Goal: Task Accomplishment & Management: Use online tool/utility

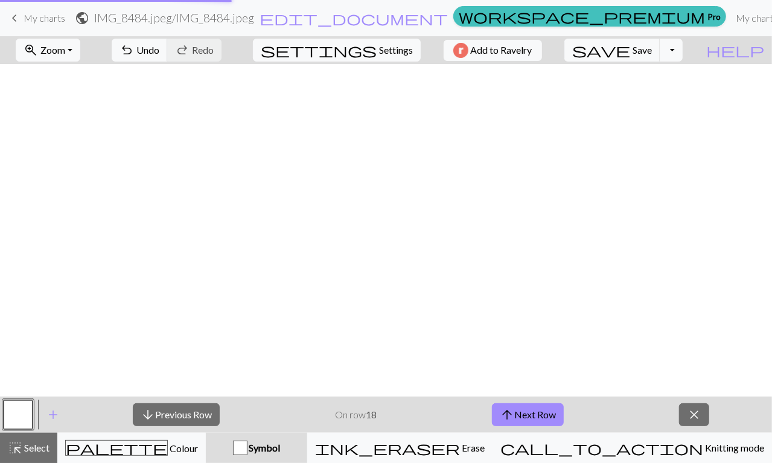
scroll to position [695, 0]
click at [25, 28] on link "keyboard_arrow_left My charts" at bounding box center [36, 18] width 58 height 21
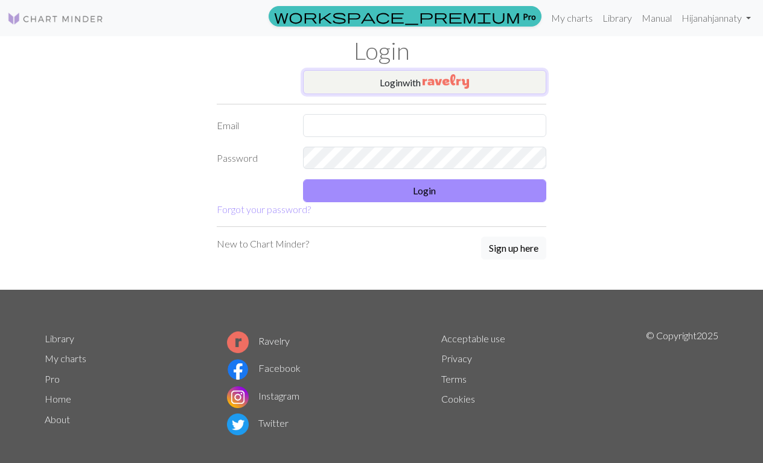
click at [498, 89] on button "Login with" at bounding box center [425, 82] width 244 height 24
click at [462, 90] on button "Login with" at bounding box center [425, 82] width 244 height 24
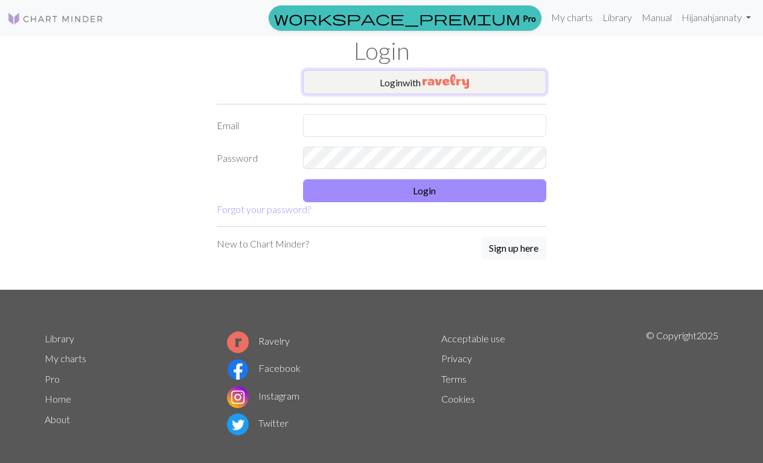
click at [366, 89] on button "Login with" at bounding box center [425, 82] width 244 height 24
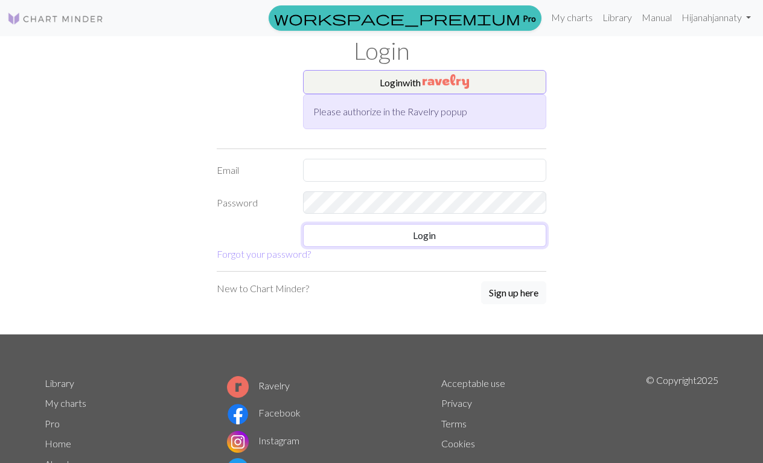
click at [471, 235] on button "Login" at bounding box center [425, 235] width 244 height 23
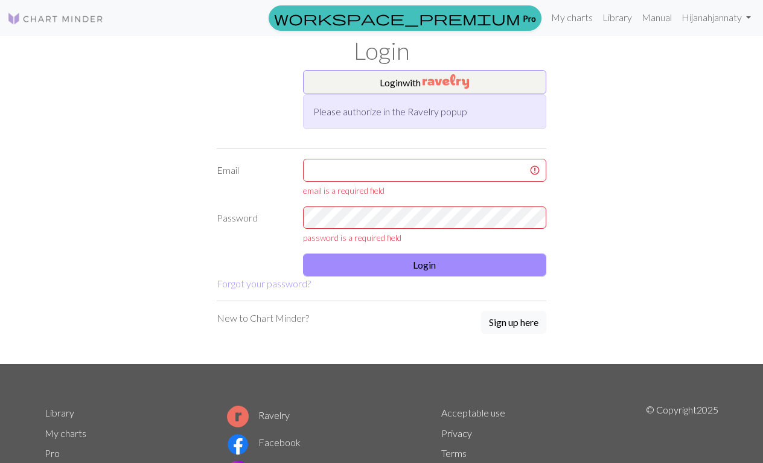
click at [507, 112] on div "Please authorize in the Ravelry popup" at bounding box center [425, 111] width 244 height 35
click at [526, 80] on button "Login with" at bounding box center [425, 82] width 244 height 24
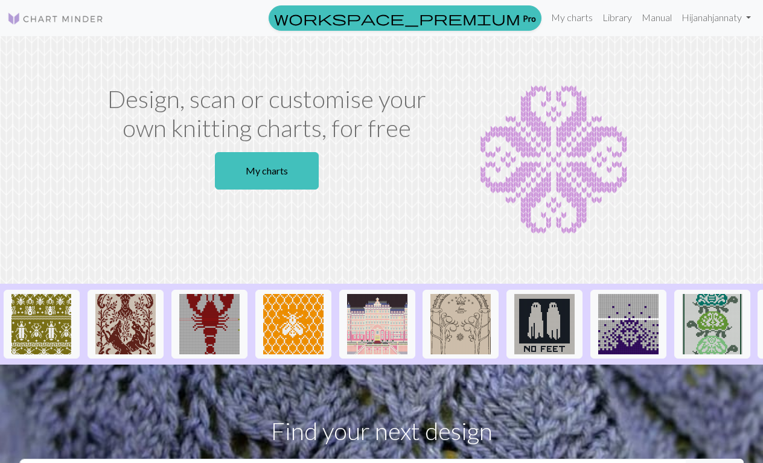
click at [279, 183] on link "My charts" at bounding box center [267, 170] width 104 height 37
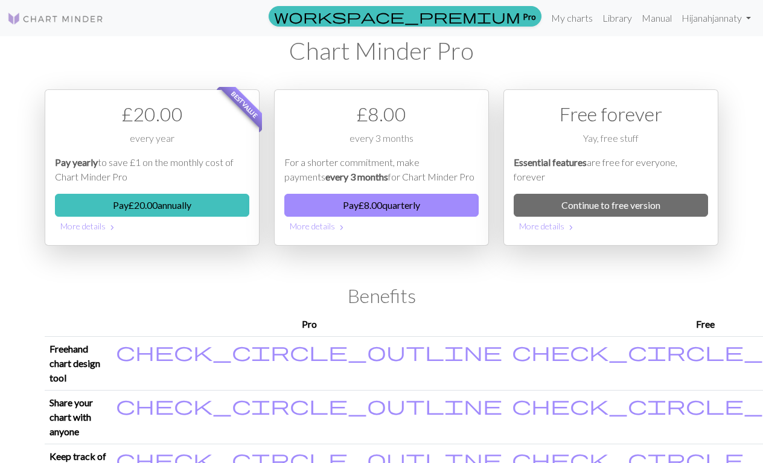
click at [615, 208] on link "Continue to free version" at bounding box center [610, 205] width 194 height 23
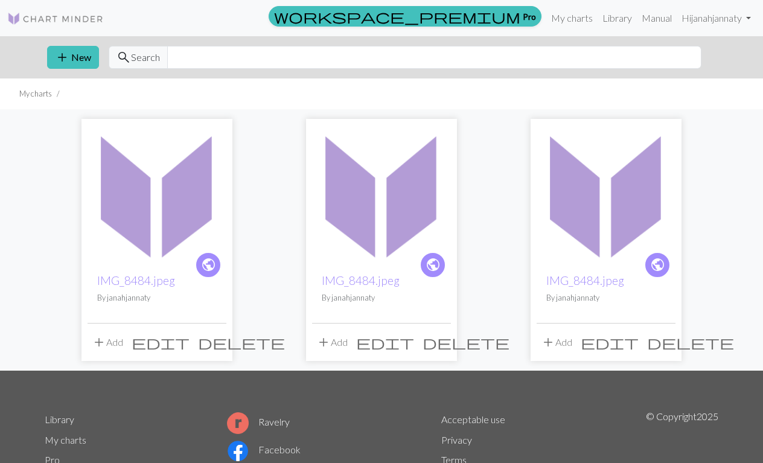
click at [82, 66] on button "add New" at bounding box center [73, 57] width 52 height 23
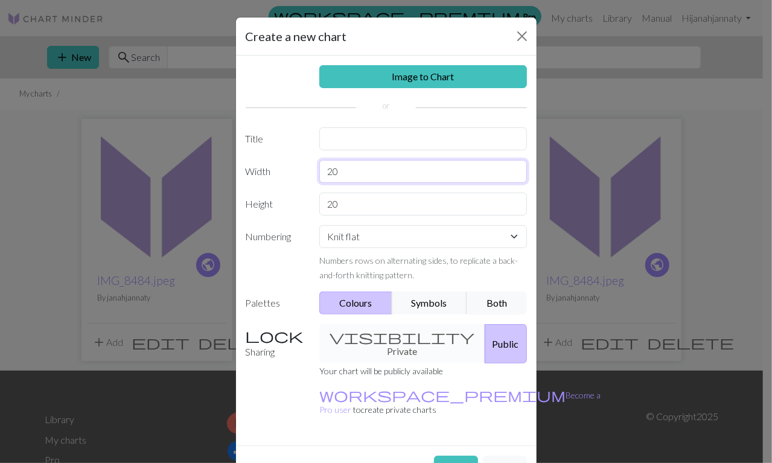
click at [461, 173] on input "20" at bounding box center [423, 171] width 208 height 23
type input "2"
type input "&"
type input "50"
click at [453, 199] on input "20" at bounding box center [423, 203] width 208 height 23
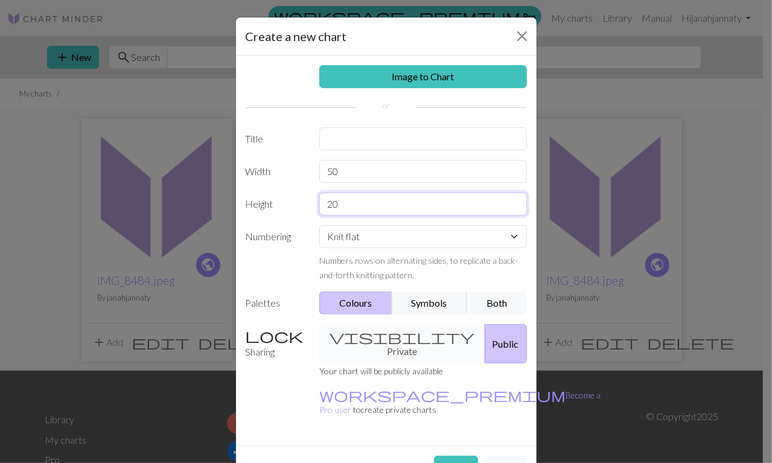
type input "2"
type input "50"
click at [482, 142] on input "text" at bounding box center [423, 138] width 208 height 23
type input "Skeletal hands"
click at [444, 456] on button "Create" at bounding box center [456, 467] width 44 height 23
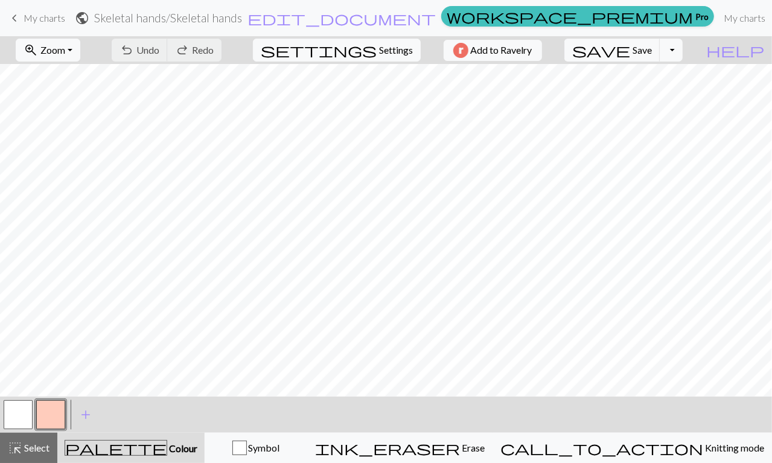
click at [22, 19] on link "keyboard_arrow_left My charts" at bounding box center [36, 18] width 58 height 21
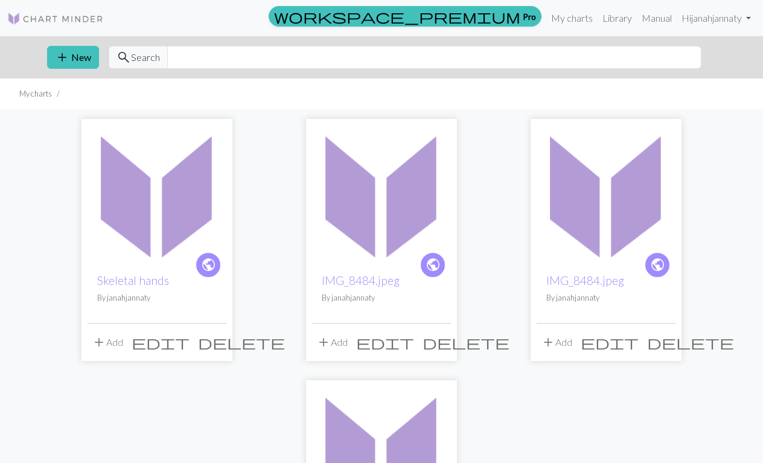
click at [189, 346] on span "edit" at bounding box center [161, 342] width 58 height 17
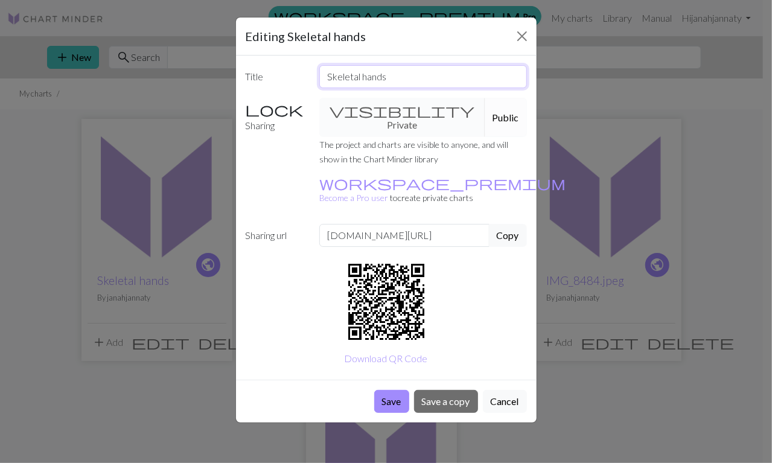
click at [389, 81] on input "Skeletal hands" at bounding box center [423, 76] width 208 height 23
click at [392, 80] on input "Skeletal hands" at bounding box center [423, 76] width 208 height 23
click at [521, 39] on button "Close" at bounding box center [521, 36] width 19 height 19
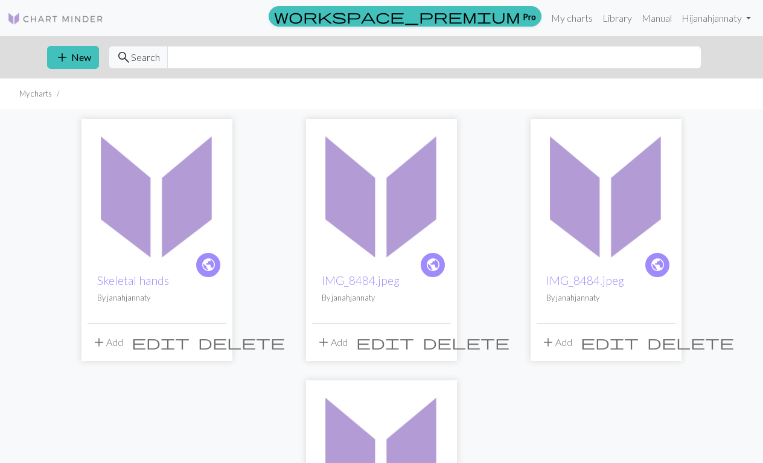
click at [71, 57] on button "add New" at bounding box center [73, 57] width 52 height 23
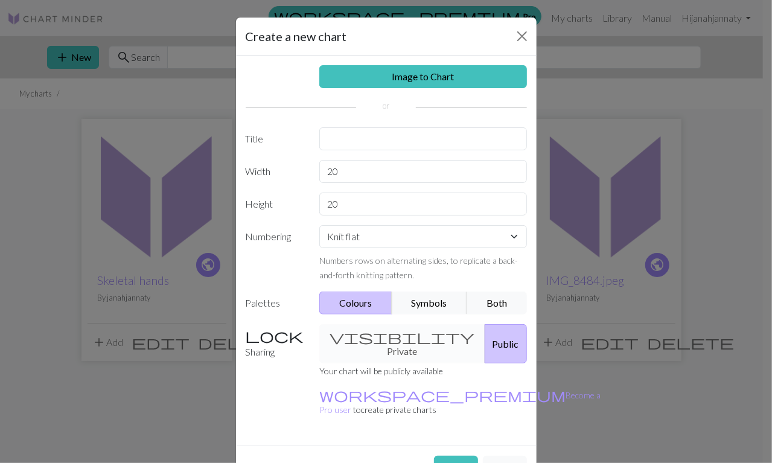
click at [481, 77] on link "Image to Chart" at bounding box center [423, 76] width 208 height 23
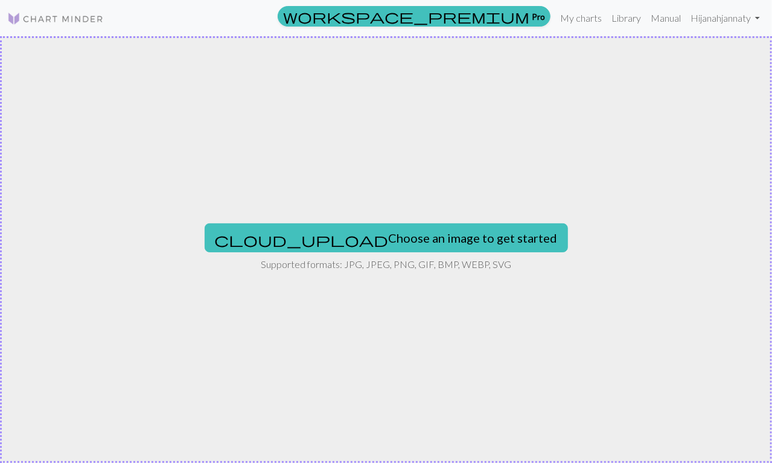
click at [469, 244] on button "cloud_upload Choose an image to get started" at bounding box center [386, 237] width 363 height 29
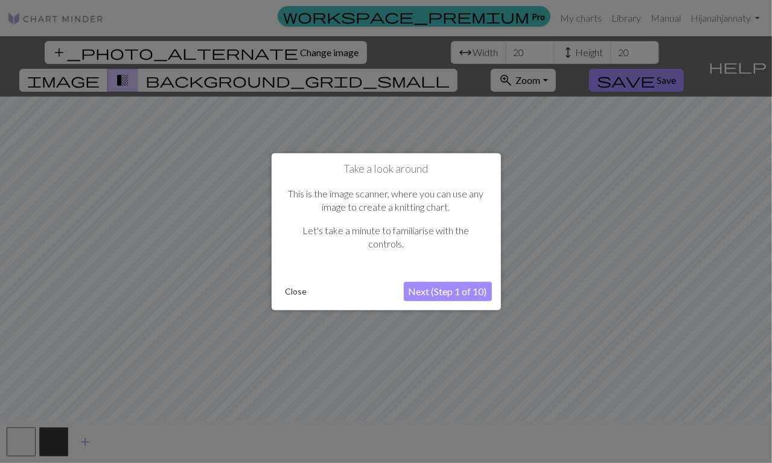
click at [284, 297] on button "Close" at bounding box center [296, 291] width 31 height 18
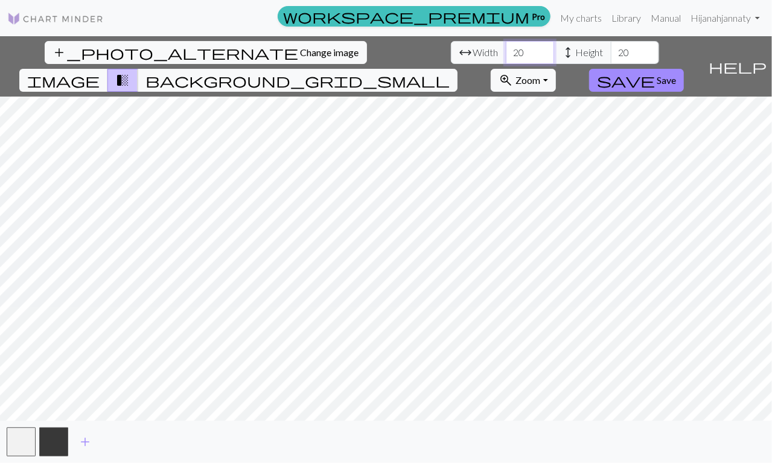
click at [506, 52] on input "20" at bounding box center [530, 52] width 48 height 23
type input "2"
type input "50"
click at [611, 52] on input "20" at bounding box center [635, 52] width 48 height 23
type input "2"
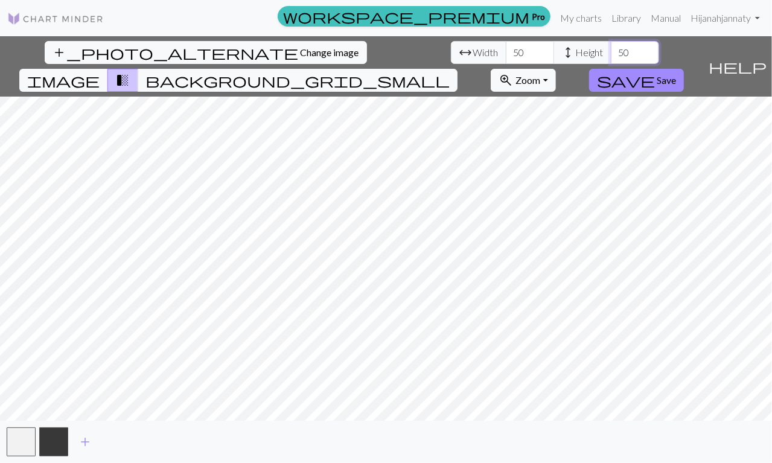
type input "50"
click at [506, 52] on input "50" at bounding box center [530, 52] width 48 height 23
type input "5"
type input "100"
click at [611, 58] on input "50" at bounding box center [635, 52] width 48 height 23
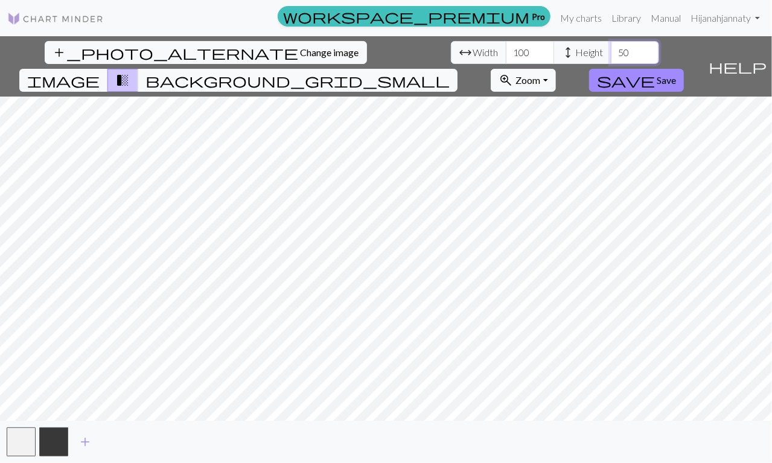
type input "5"
type input "100"
click at [450, 72] on span "background_grid_small" at bounding box center [297, 80] width 304 height 17
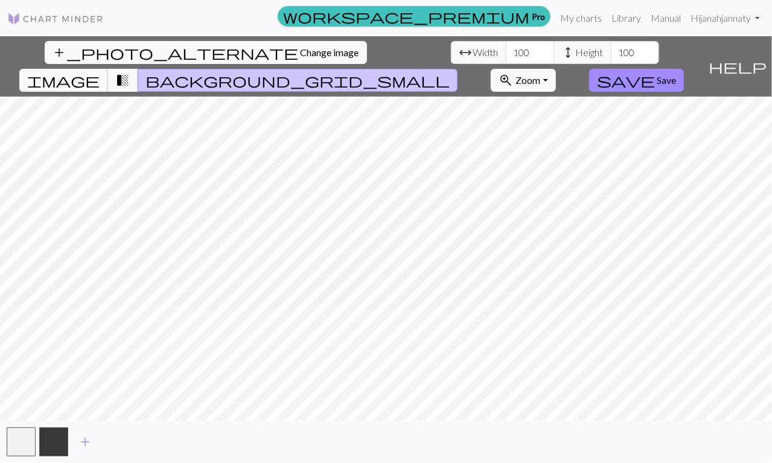
click at [100, 72] on span "image" at bounding box center [63, 80] width 72 height 17
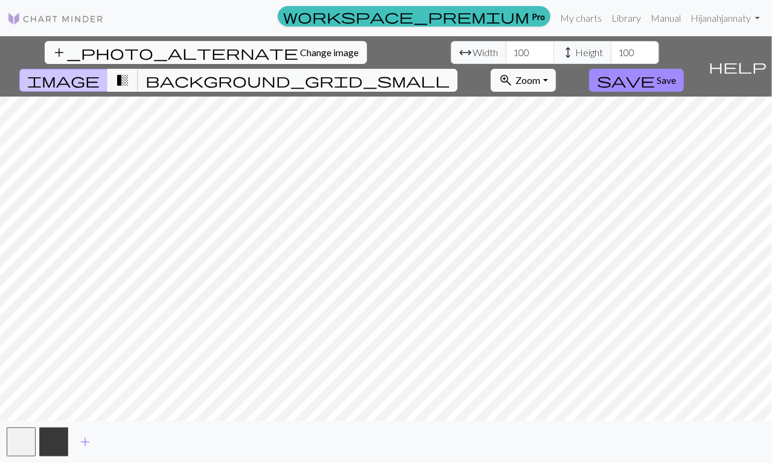
click at [130, 72] on span "transition_fade" at bounding box center [122, 80] width 14 height 17
click at [450, 72] on span "background_grid_small" at bounding box center [297, 80] width 304 height 17
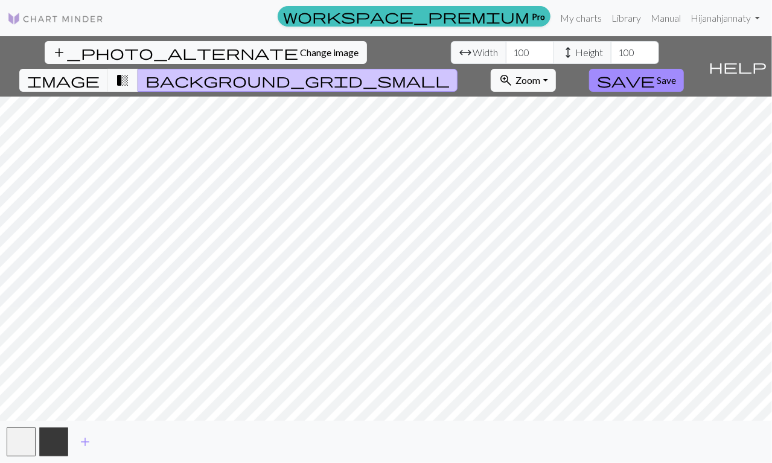
click at [138, 69] on button "transition_fade" at bounding box center [122, 80] width 31 height 23
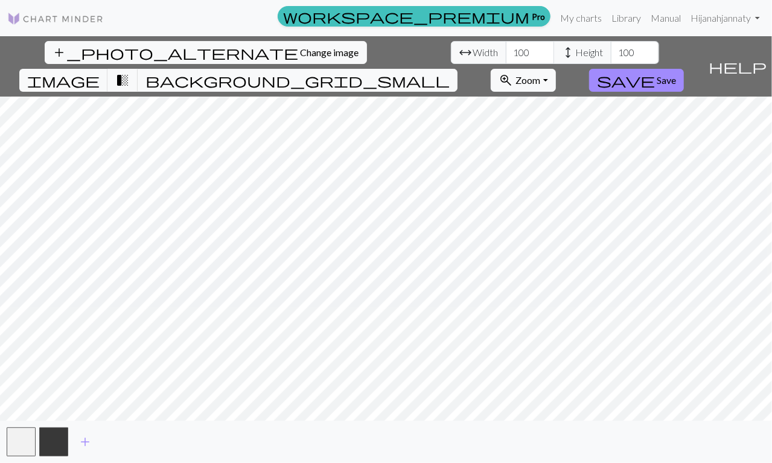
click at [450, 72] on span "background_grid_small" at bounding box center [297, 80] width 304 height 17
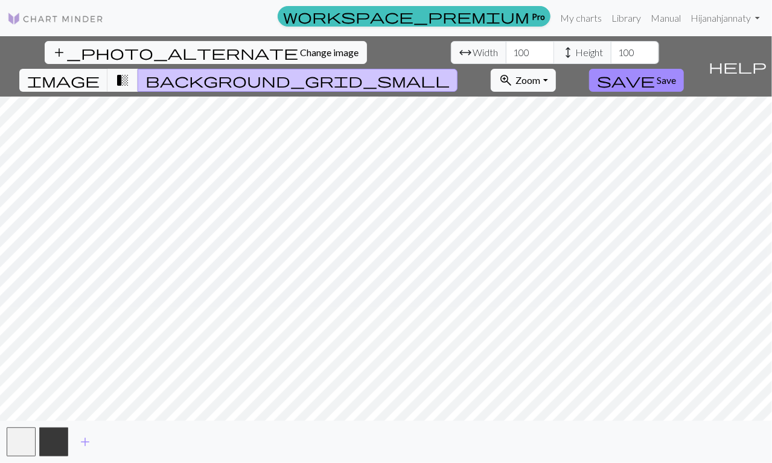
click at [300, 49] on span "Change image" at bounding box center [329, 51] width 59 height 11
click at [300, 57] on span "Change image" at bounding box center [329, 51] width 59 height 11
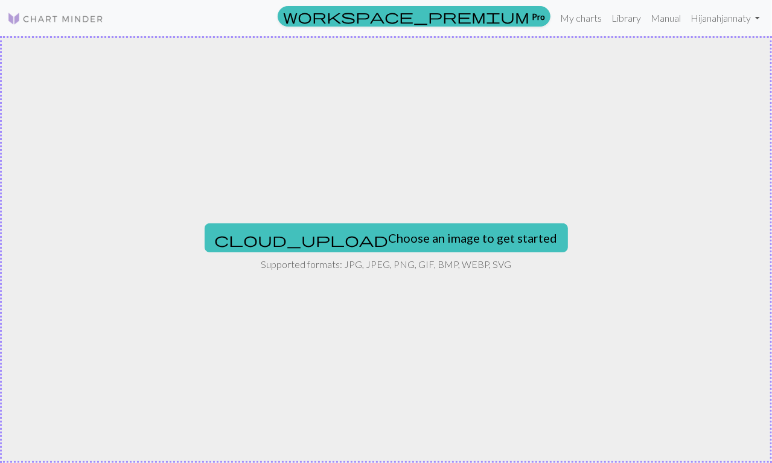
click at [443, 228] on button "cloud_upload Choose an image to get started" at bounding box center [386, 237] width 363 height 29
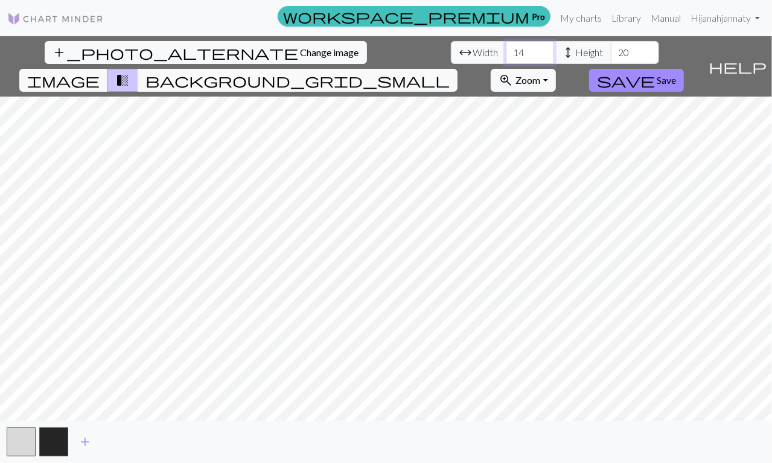
click at [506, 57] on input "14" at bounding box center [530, 52] width 48 height 23
type input "1"
type input "50"
click at [611, 52] on input "20" at bounding box center [635, 52] width 48 height 23
type input "2"
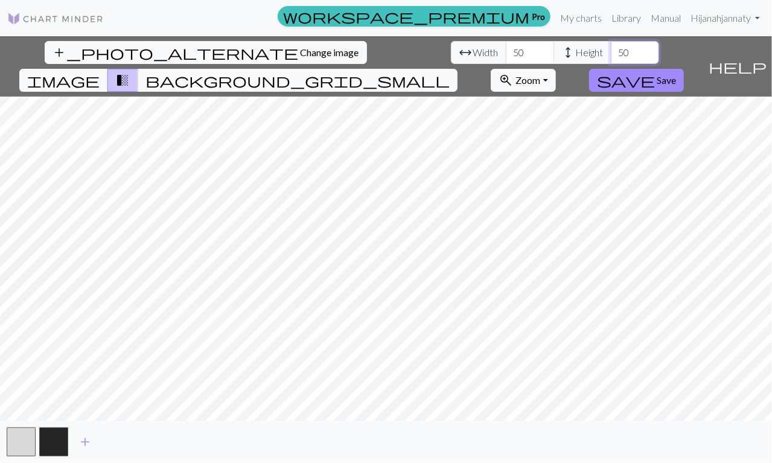
type input "50"
click at [450, 72] on span "background_grid_small" at bounding box center [297, 80] width 304 height 17
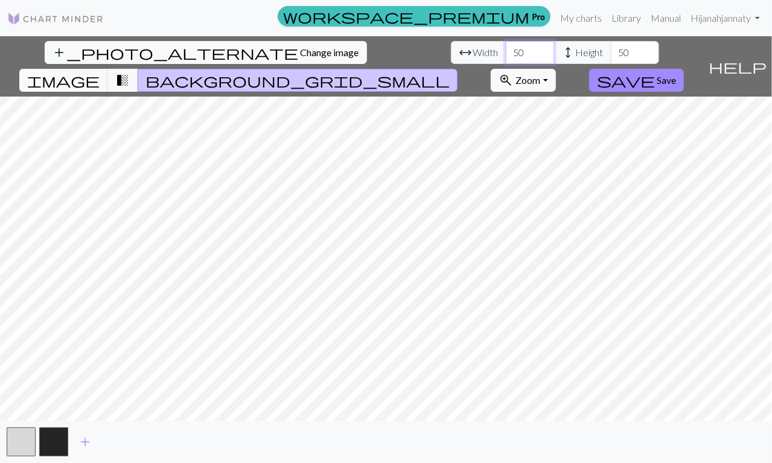
click at [506, 54] on input "50" at bounding box center [530, 52] width 48 height 23
type input "5"
type input "4"
type input "3"
type input "1"
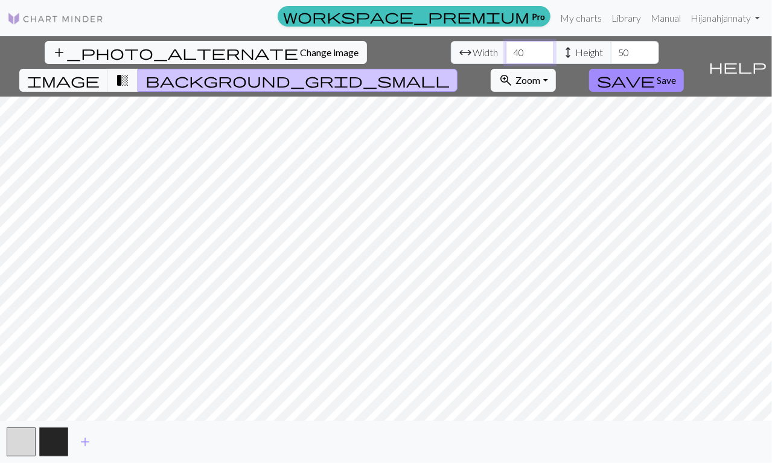
click at [506, 56] on input "40" at bounding box center [530, 52] width 48 height 23
type input "4"
type input "1"
type input "6"
type input "60"
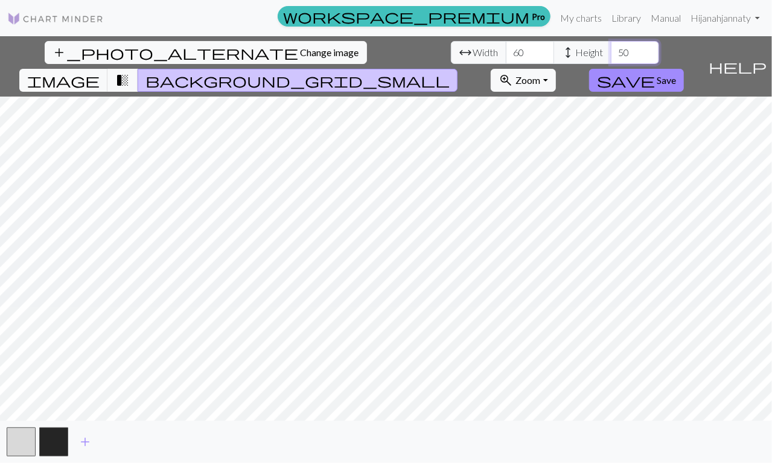
click at [611, 52] on input "50" at bounding box center [635, 52] width 48 height 23
type input "5"
type input "60"
click at [506, 53] on input "60" at bounding box center [530, 52] width 48 height 23
type input "6"
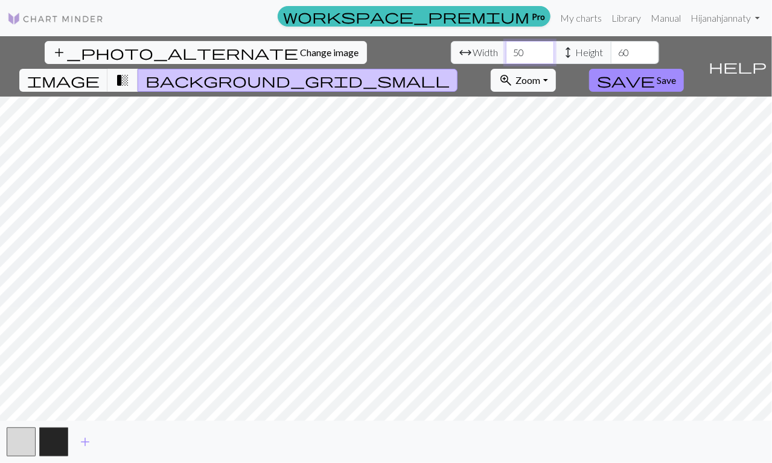
type input "50"
click at [130, 72] on span "transition_fade" at bounding box center [122, 80] width 14 height 17
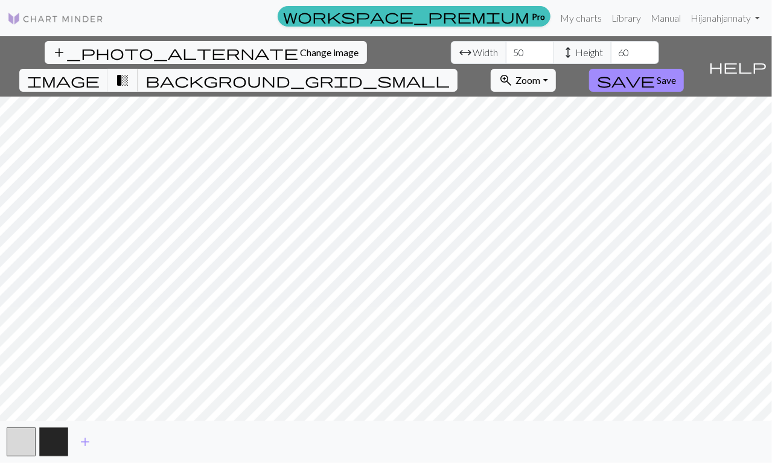
click at [130, 72] on span "transition_fade" at bounding box center [122, 80] width 14 height 17
click at [450, 72] on span "background_grid_small" at bounding box center [297, 80] width 304 height 17
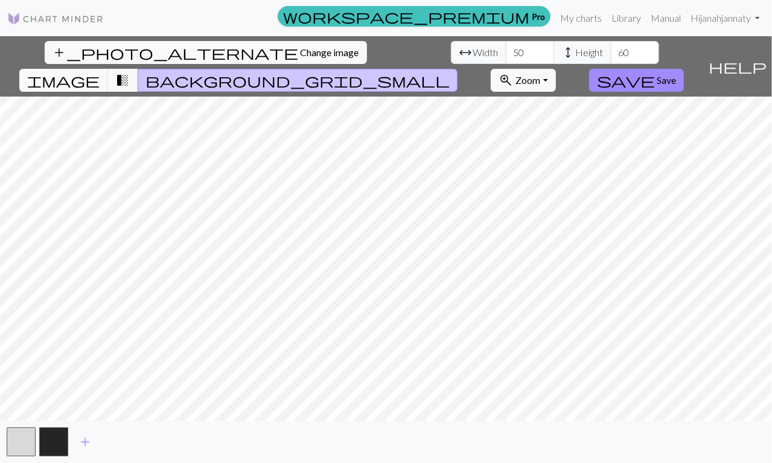
click at [138, 69] on button "transition_fade" at bounding box center [122, 80] width 31 height 23
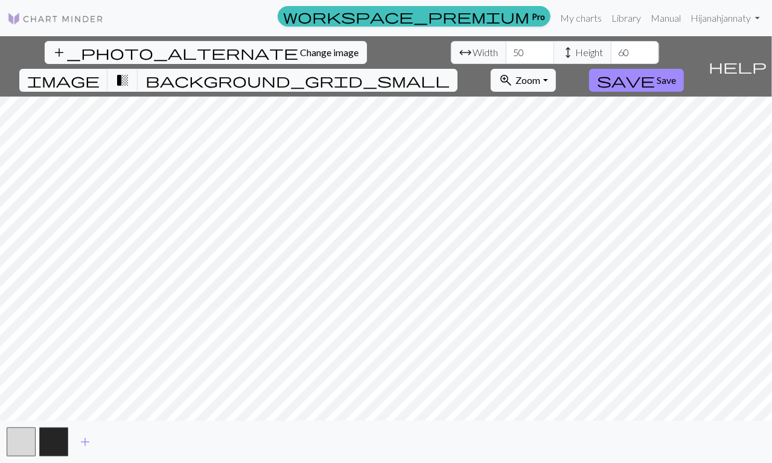
click at [19, 445] on button "button" at bounding box center [21, 441] width 29 height 29
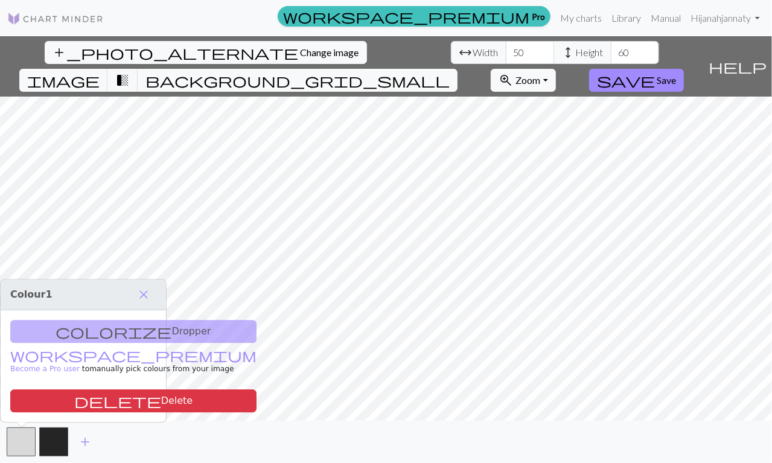
click at [53, 342] on div "colorize Dropper workspace_premium Become a Pro user to manually pick colours f…" at bounding box center [83, 366] width 165 height 112
click at [63, 332] on div "colorize Dropper workspace_premium Become a Pro user to manually pick colours f…" at bounding box center [83, 366] width 165 height 112
click at [53, 333] on div "colorize Dropper workspace_premium Become a Pro user to manually pick colours f…" at bounding box center [83, 366] width 165 height 112
click at [25, 443] on button "button" at bounding box center [21, 441] width 29 height 29
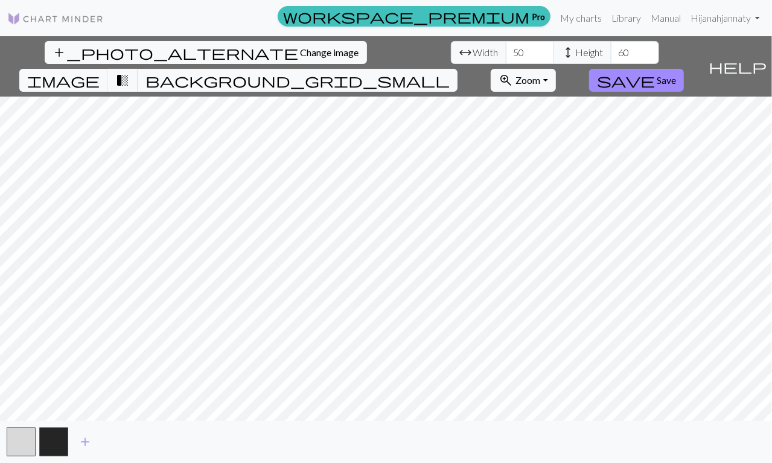
click at [684, 69] on button "save Save" at bounding box center [636, 80] width 95 height 23
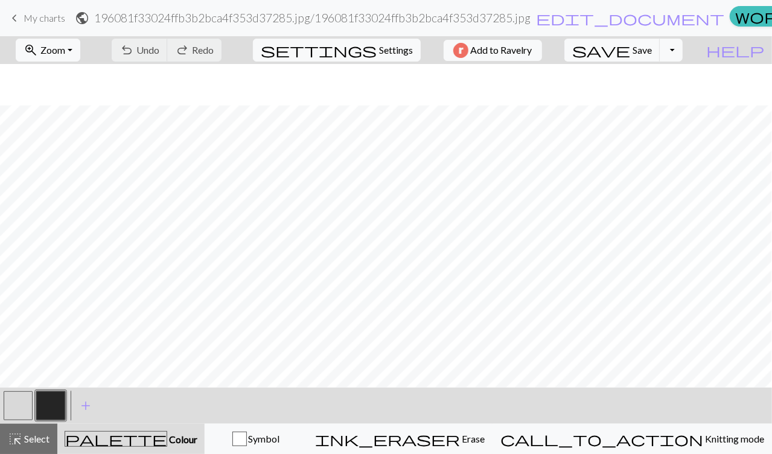
scroll to position [463, 0]
